Goal: Navigation & Orientation: Understand site structure

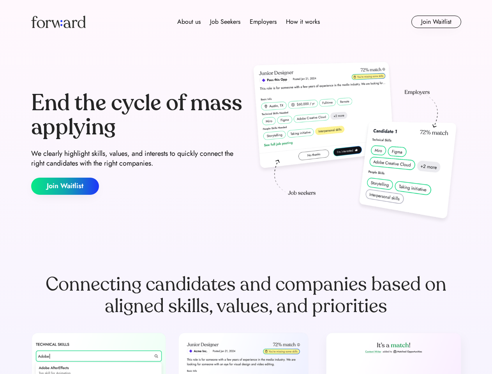
click at [246, 187] on div "End the cycle of mass applying We clearly highlight skills, values, and interes…" at bounding box center [246, 142] width 430 height 167
click at [246, 22] on div "About us Job Seekers Employers How it works" at bounding box center [248, 21] width 307 height 9
click at [58, 22] on img at bounding box center [58, 22] width 55 height 12
click at [248, 22] on div "About us Job Seekers Employers How it works" at bounding box center [248, 21] width 307 height 9
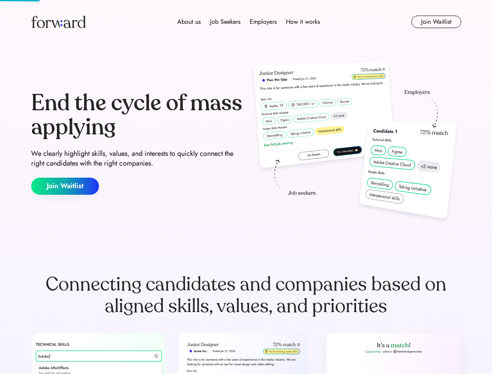
click at [189, 22] on div "About us" at bounding box center [188, 21] width 23 height 9
click at [225, 22] on div "Job Seekers" at bounding box center [225, 21] width 30 height 9
click at [263, 22] on div "Employers" at bounding box center [263, 21] width 27 height 9
click at [302, 22] on div "How it works" at bounding box center [303, 21] width 34 height 9
click at [436, 22] on button "Join Waitlist" at bounding box center [436, 22] width 50 height 12
